Goal: Find specific page/section: Find specific page/section

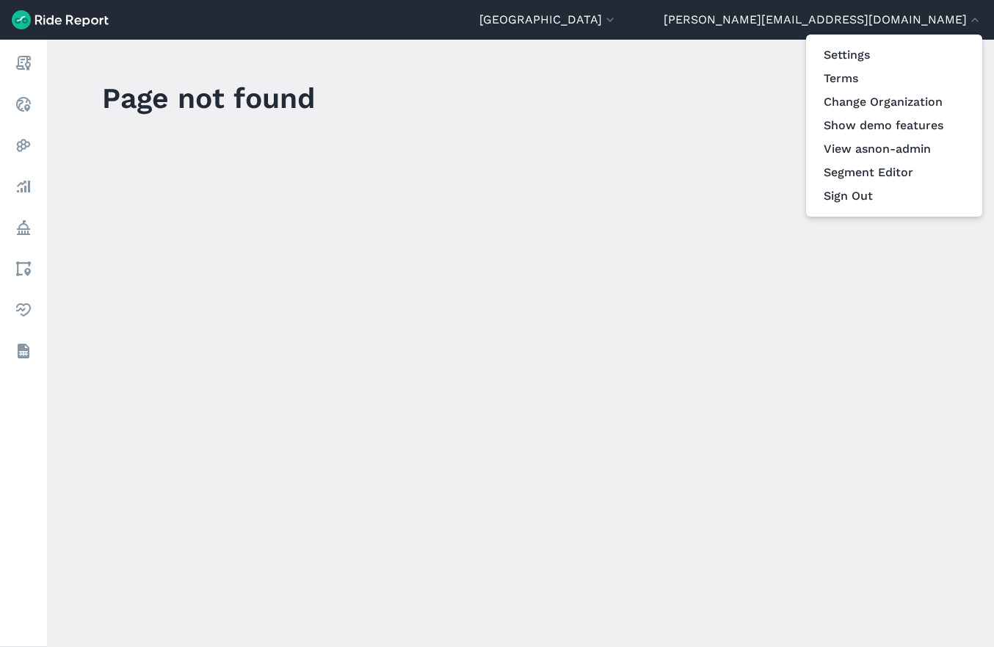
click at [885, 22] on div at bounding box center [497, 323] width 994 height 647
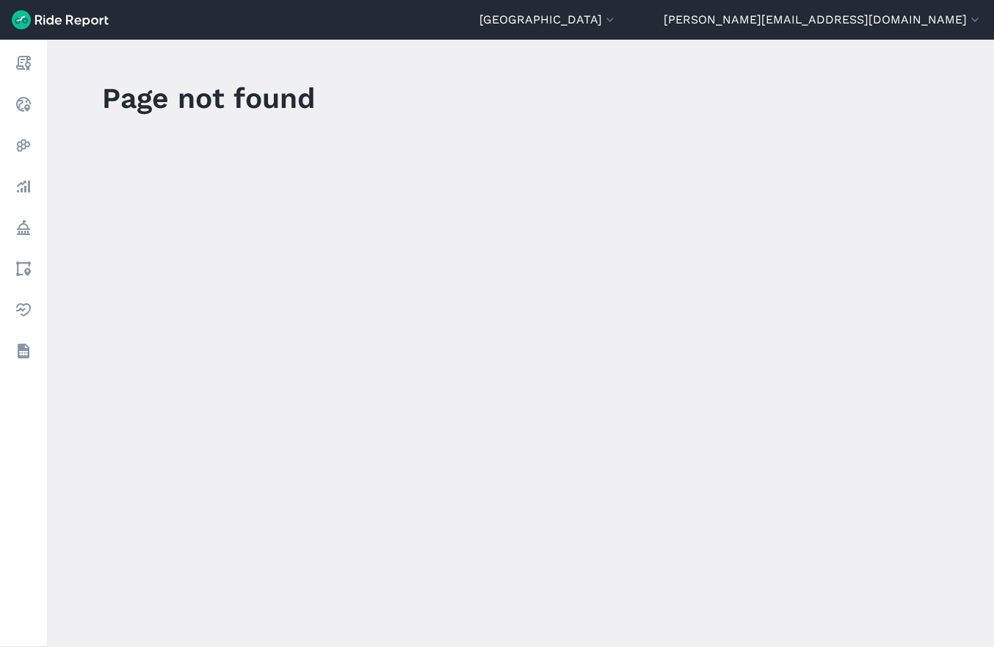
click at [885, 22] on button "[PERSON_NAME][EMAIL_ADDRESS][DOMAIN_NAME]" at bounding box center [823, 20] width 319 height 18
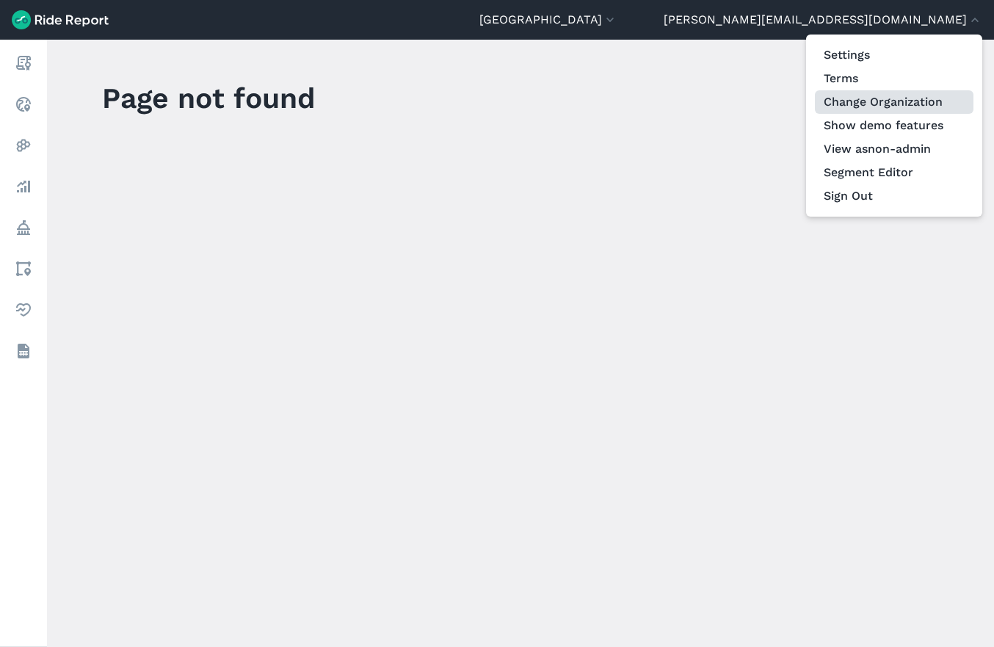
click at [879, 104] on link "Change Organization" at bounding box center [894, 101] width 159 height 23
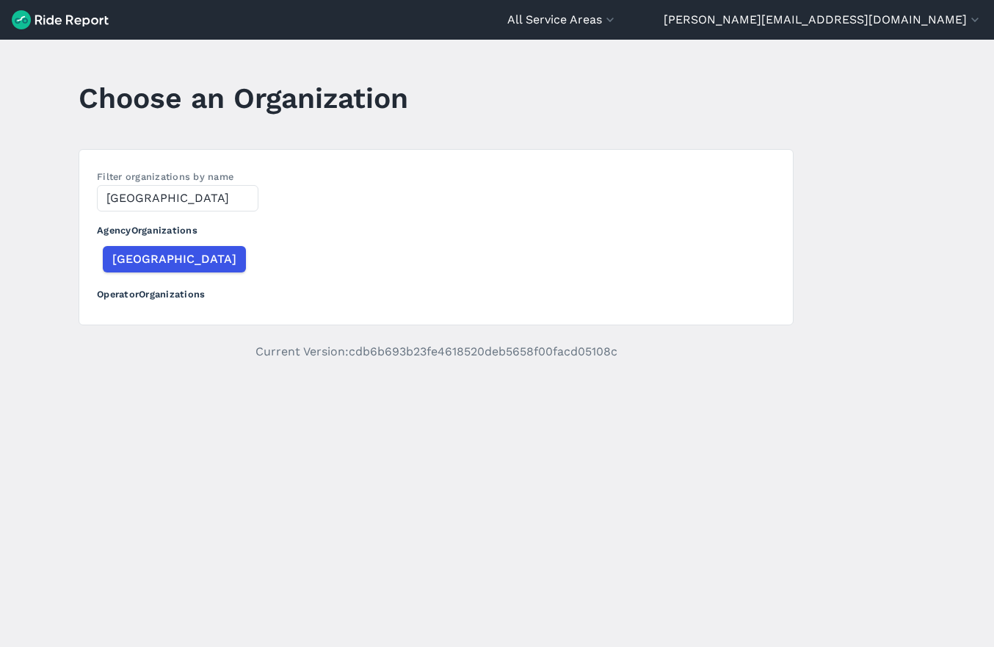
type input "[GEOGRAPHIC_DATA]"
click at [123, 262] on span "[GEOGRAPHIC_DATA]" at bounding box center [174, 259] width 124 height 18
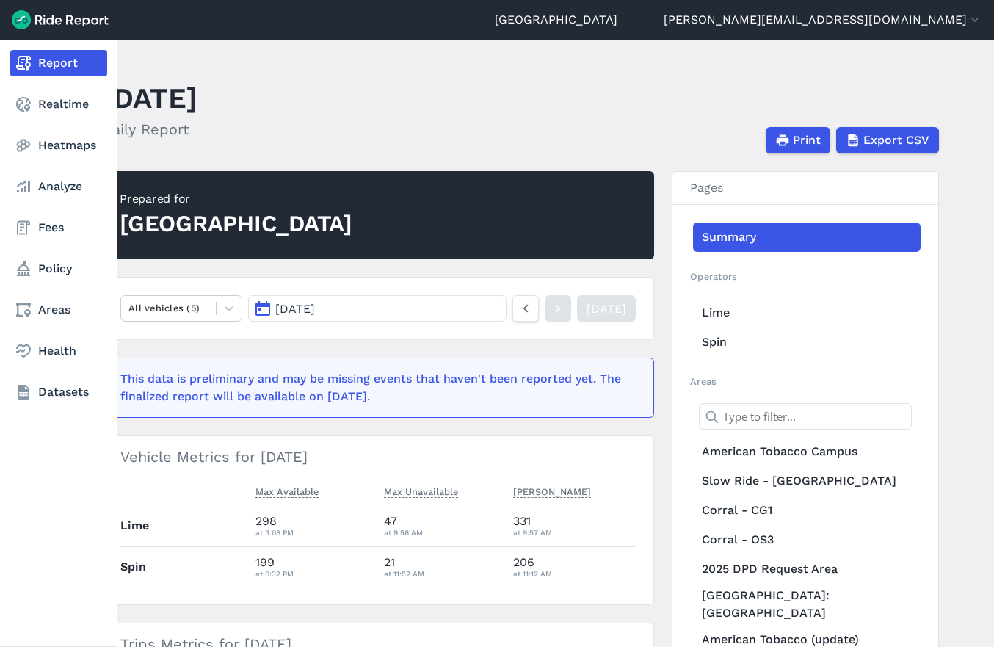
click at [53, 212] on nav "Report Realtime Heatmaps Analyze Fees Policy Areas Health Datasets" at bounding box center [58, 228] width 117 height 376
click at [51, 230] on link "Fees" at bounding box center [58, 227] width 97 height 26
